Goal: Browse casually: Explore the website without a specific task or goal

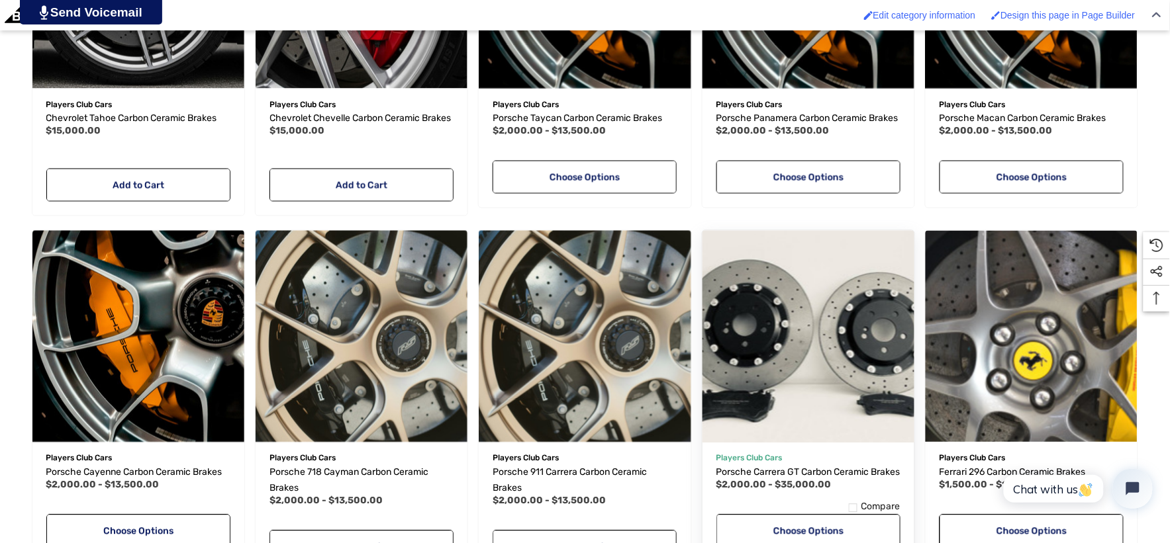
scroll to position [735, 0]
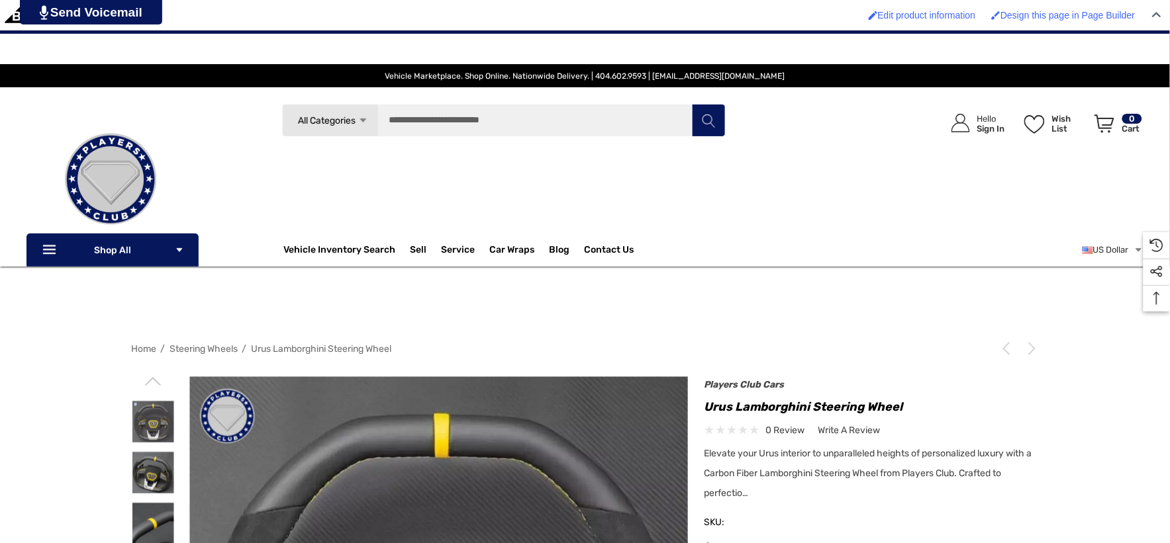
click at [195, 349] on span "Steering Wheels" at bounding box center [204, 349] width 68 height 11
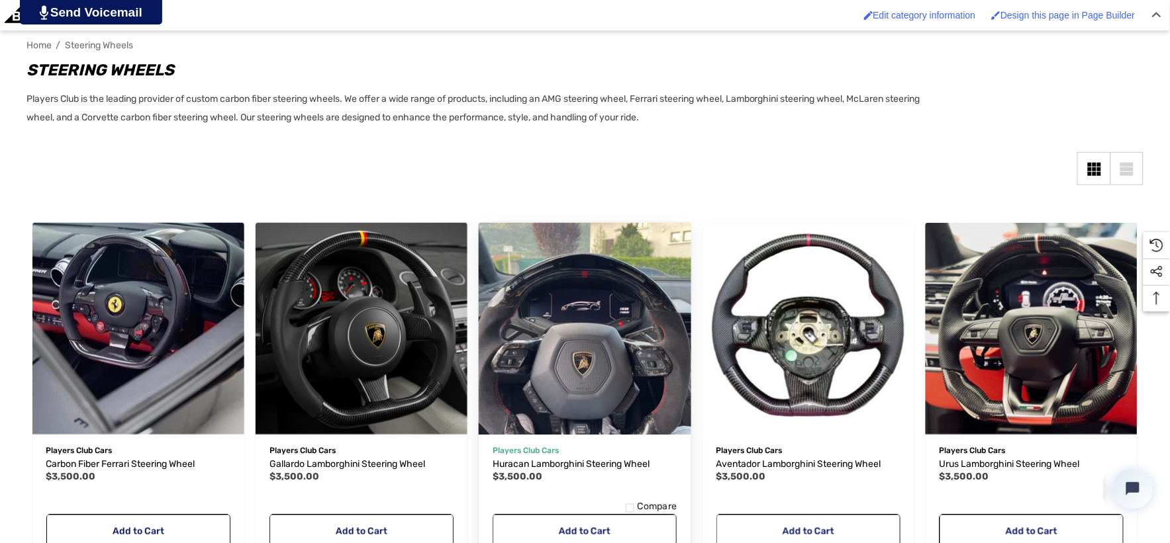
click at [586, 355] on img "Huracan Lamborghini Steering Wheel,$3,500.00\a" at bounding box center [584, 328] width 233 height 233
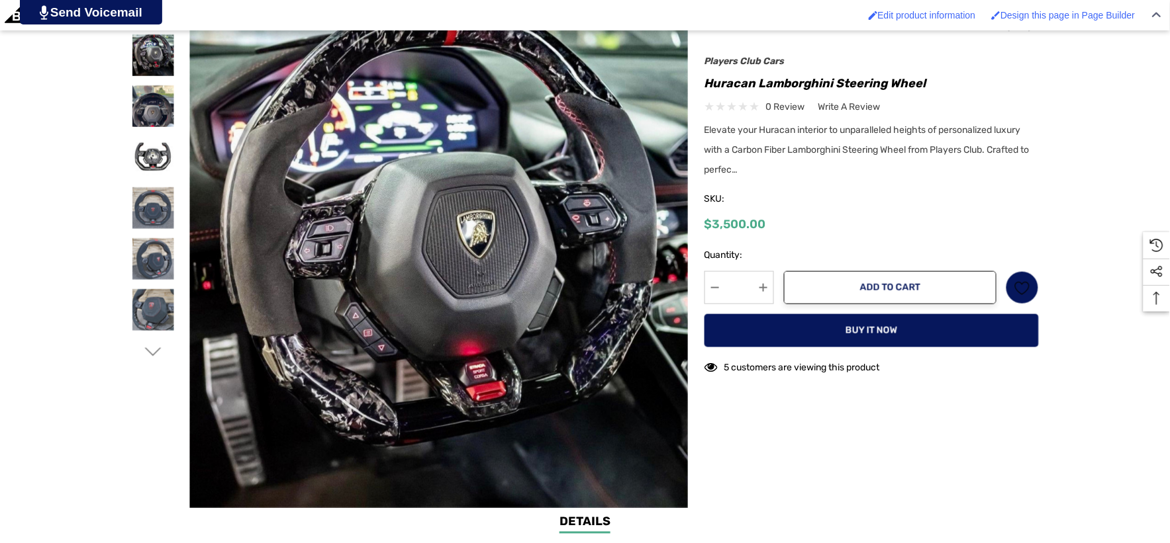
scroll to position [367, 0]
click at [136, 118] on img at bounding box center [153, 106] width 42 height 42
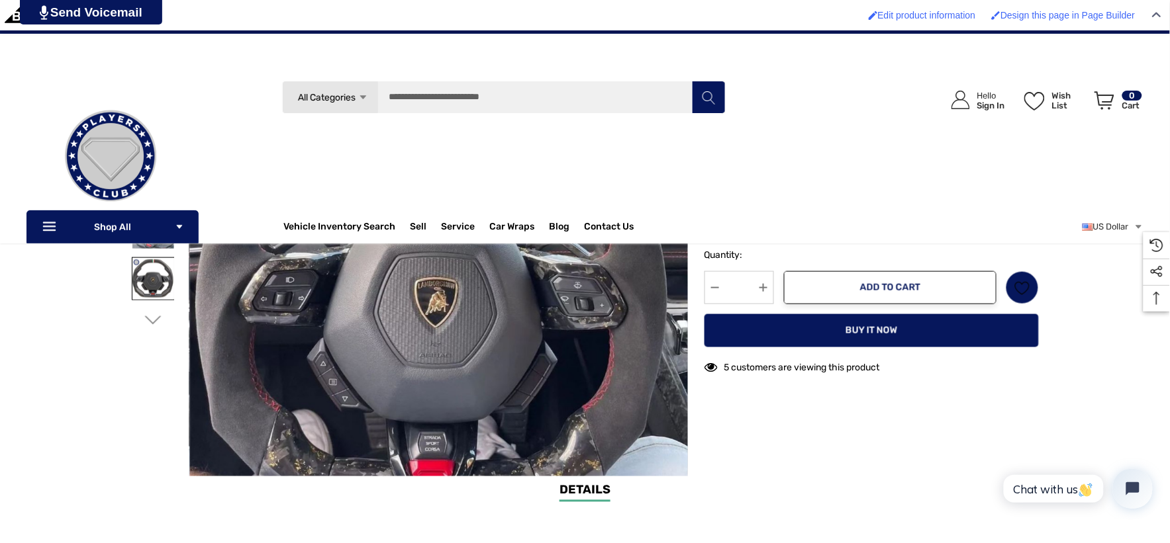
click at [143, 279] on img at bounding box center [153, 279] width 42 height 42
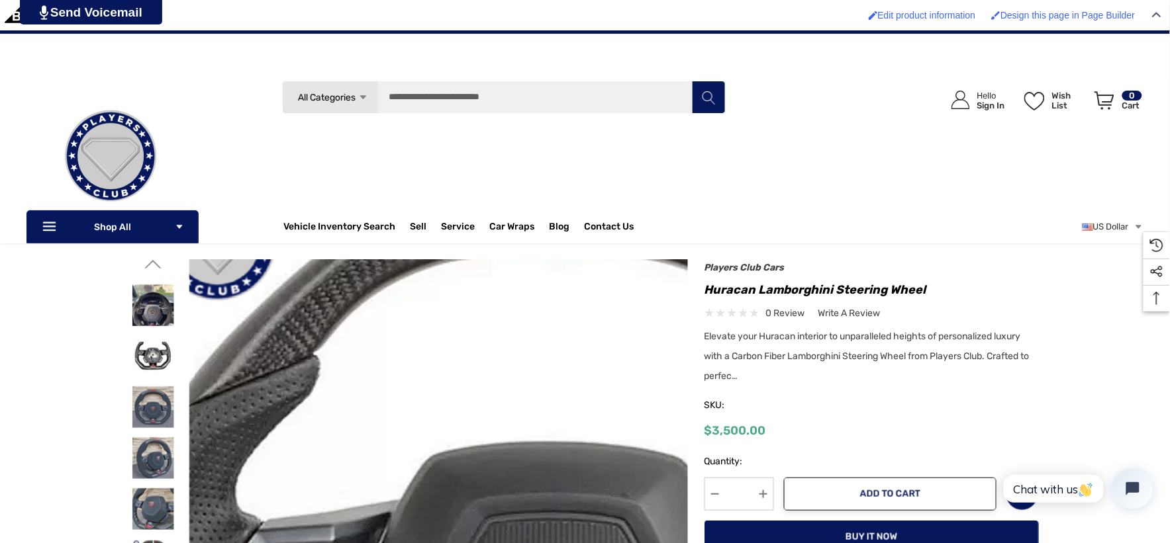
scroll to position [73, 0]
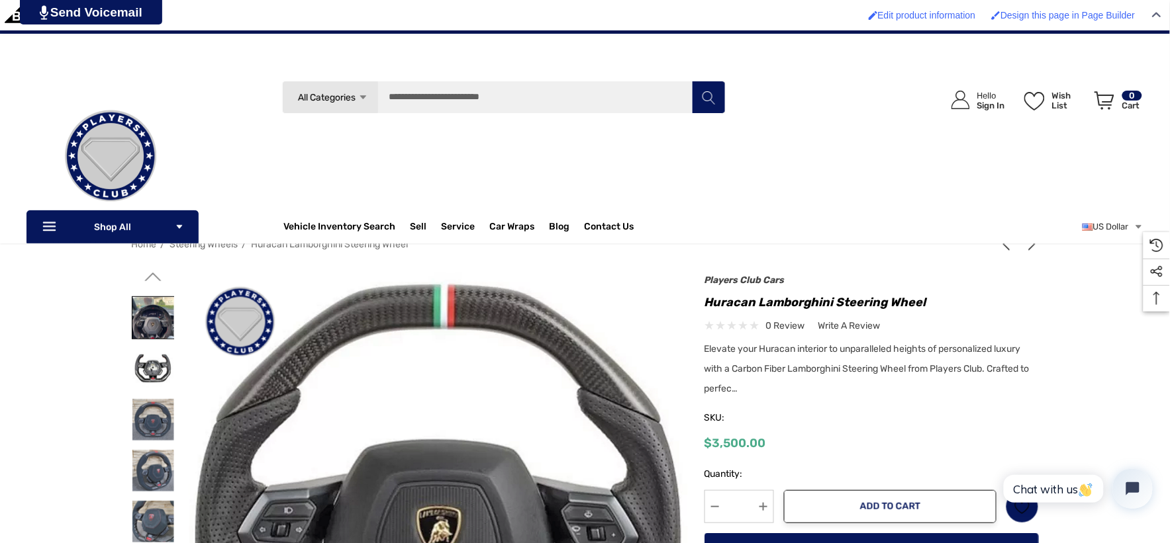
click at [142, 324] on img at bounding box center [153, 318] width 42 height 42
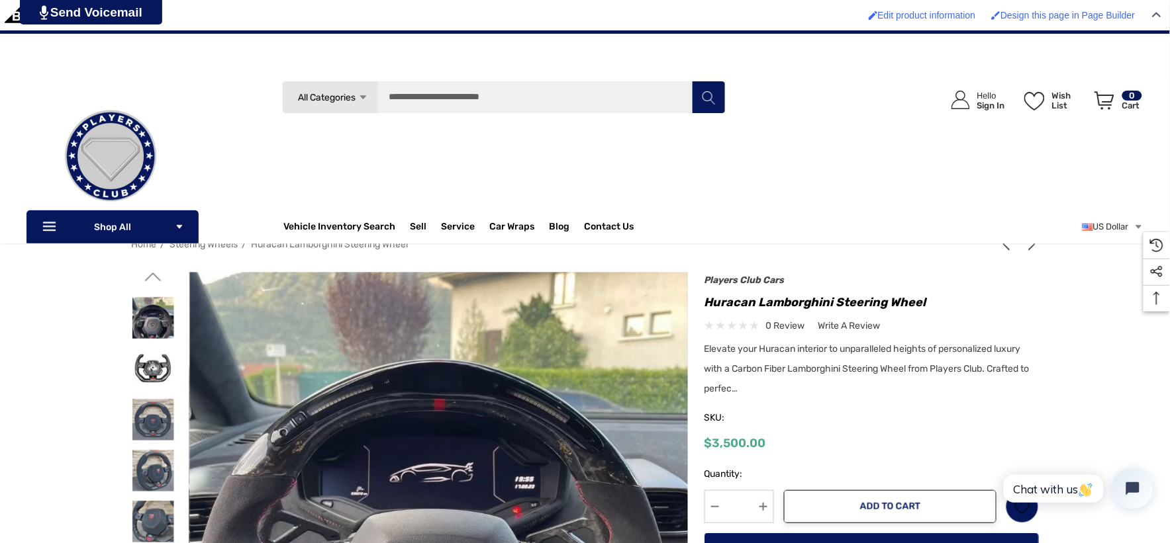
scroll to position [0, 0]
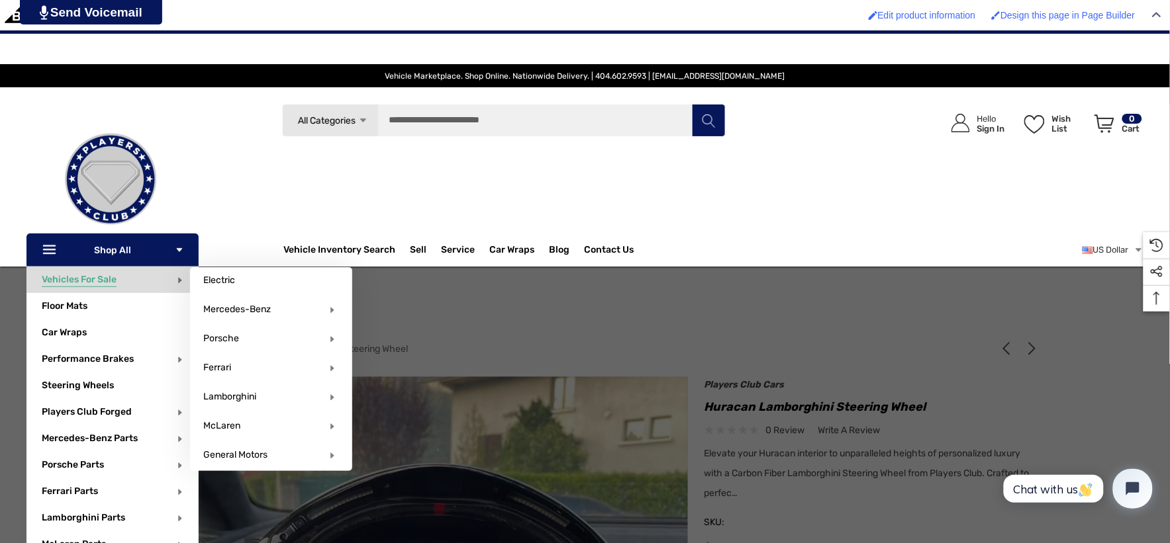
click at [84, 279] on span "Vehicles For Sale" at bounding box center [79, 281] width 75 height 15
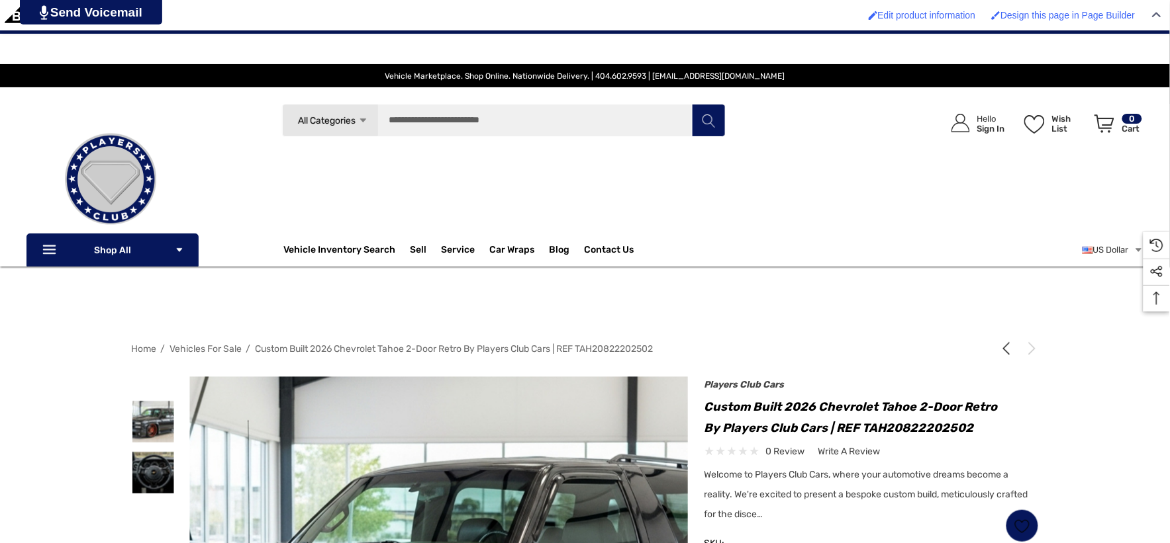
click at [124, 188] on img at bounding box center [110, 179] width 132 height 132
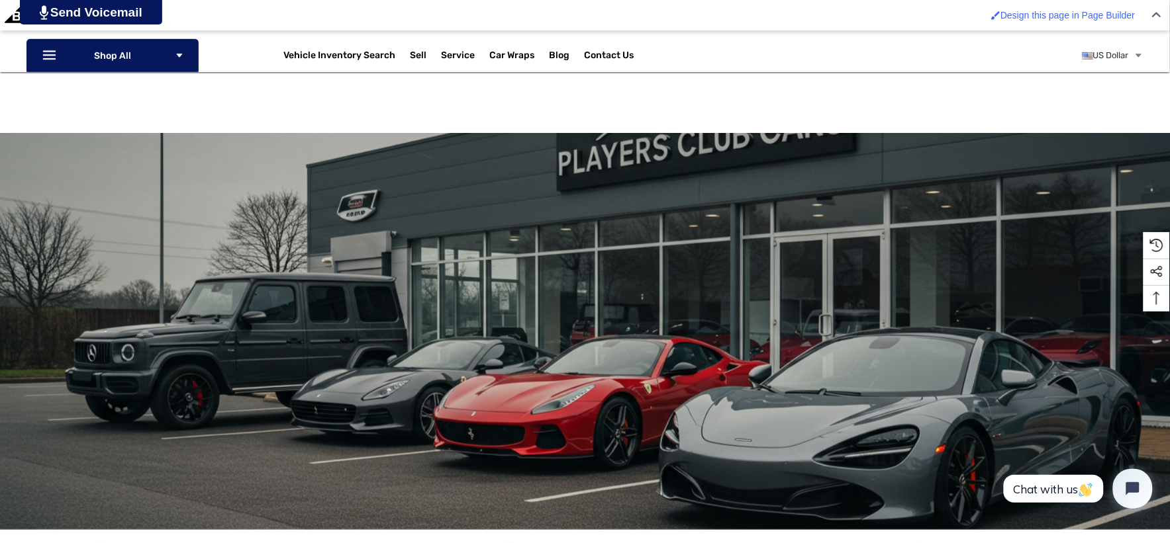
scroll to position [220, 0]
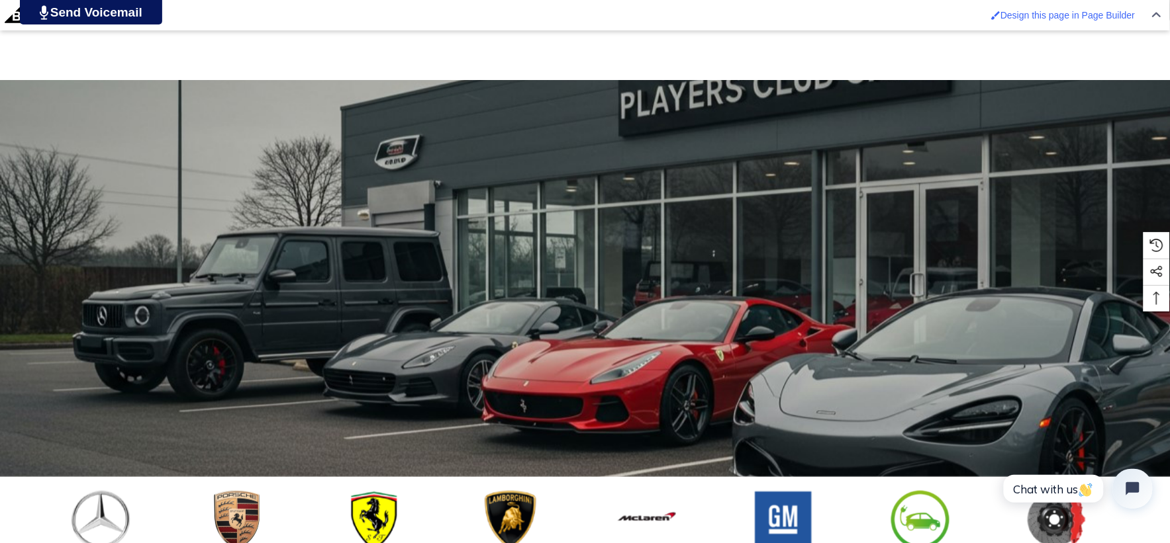
scroll to position [294, 0]
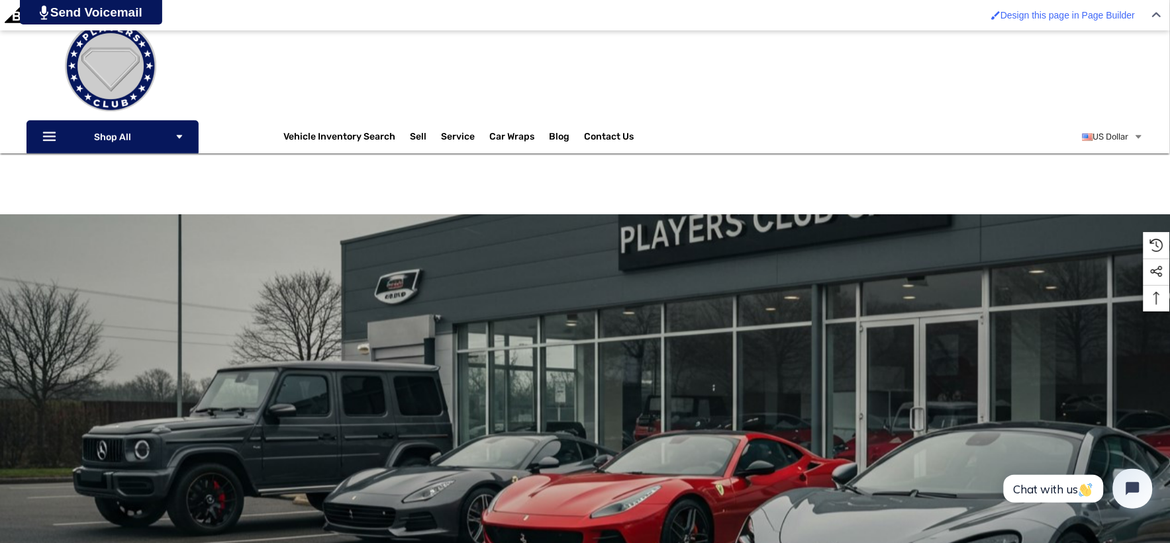
scroll to position [147, 0]
